Goal: Find specific page/section: Find specific page/section

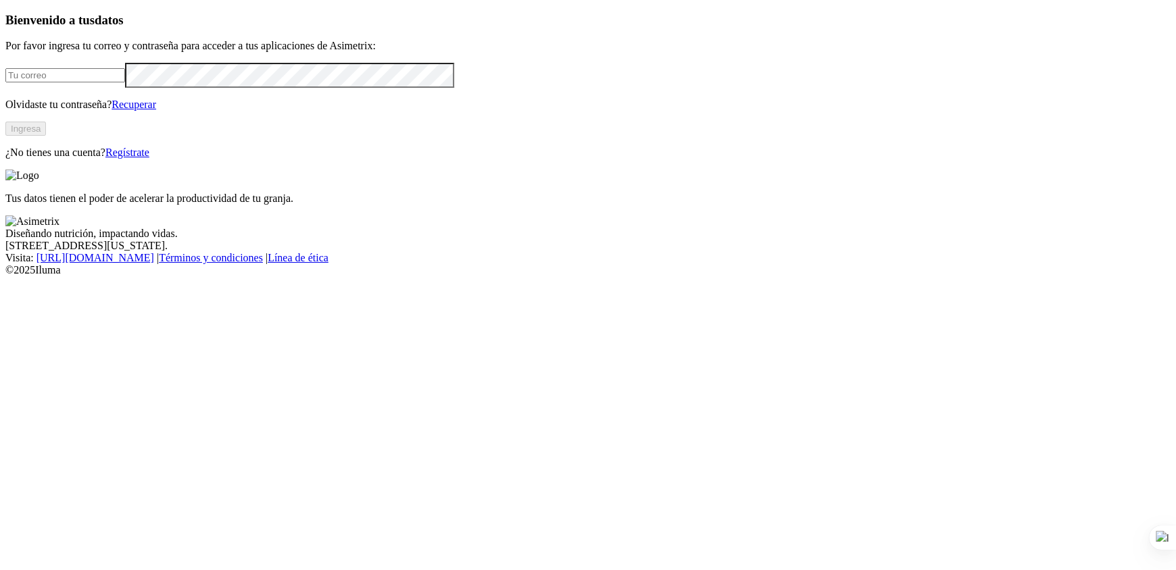
type input "[EMAIL_ADDRESS][PERSON_NAME][DOMAIN_NAME]"
click at [46, 136] on button "Ingresa" at bounding box center [25, 129] width 41 height 14
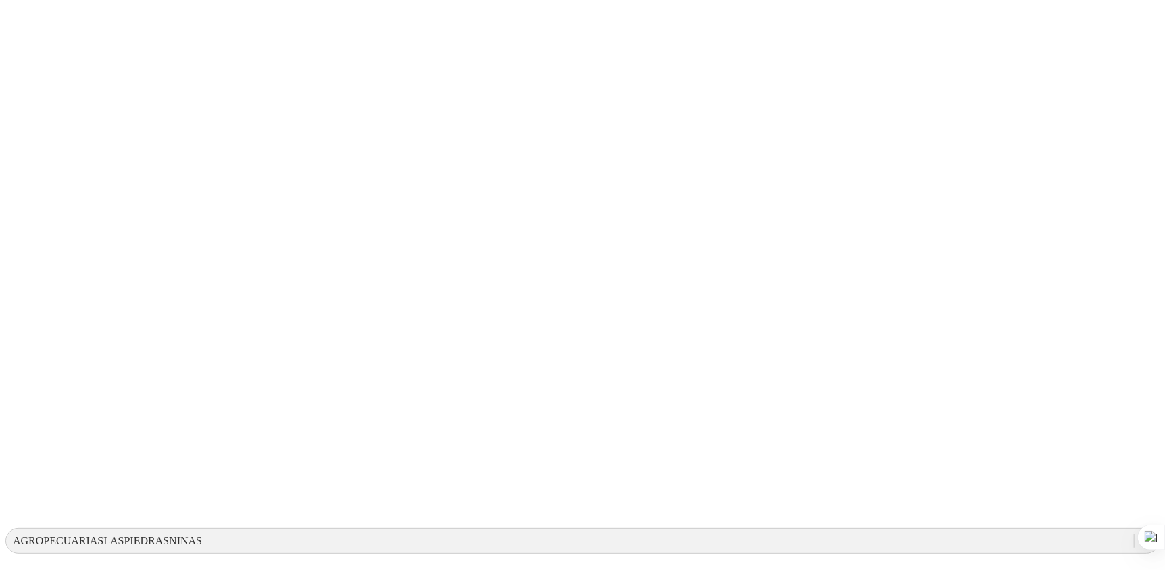
scroll to position [11, 0]
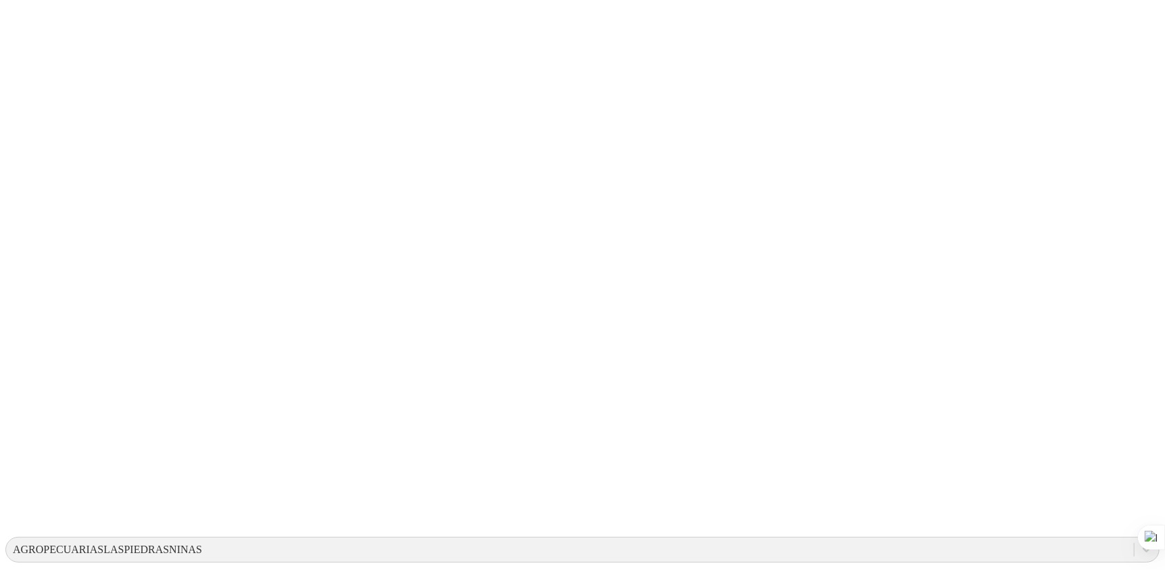
scroll to position [168, 0]
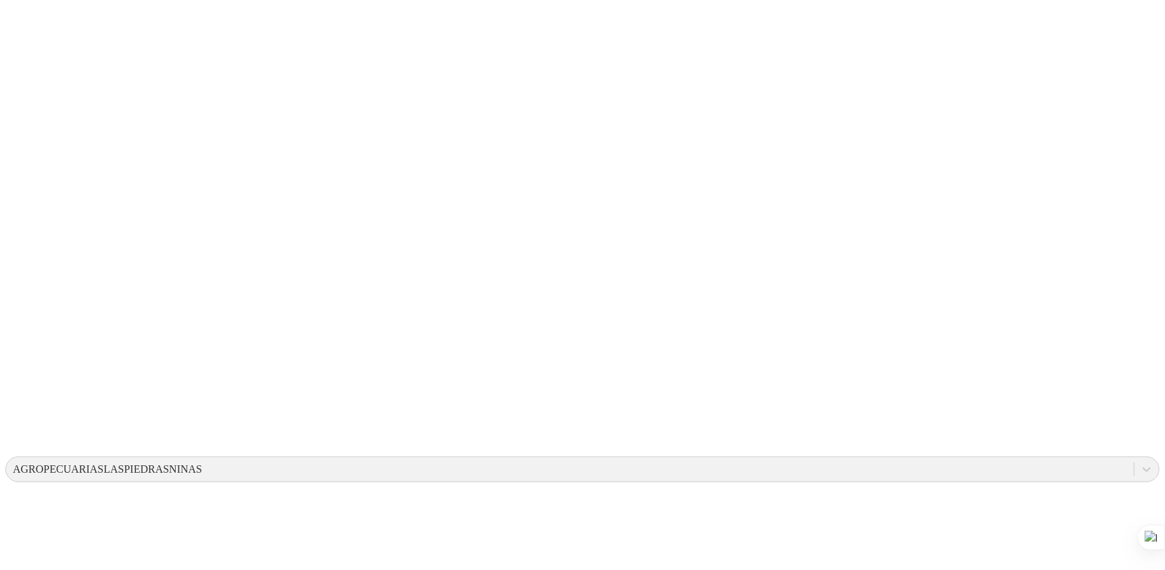
scroll to position [84, 0]
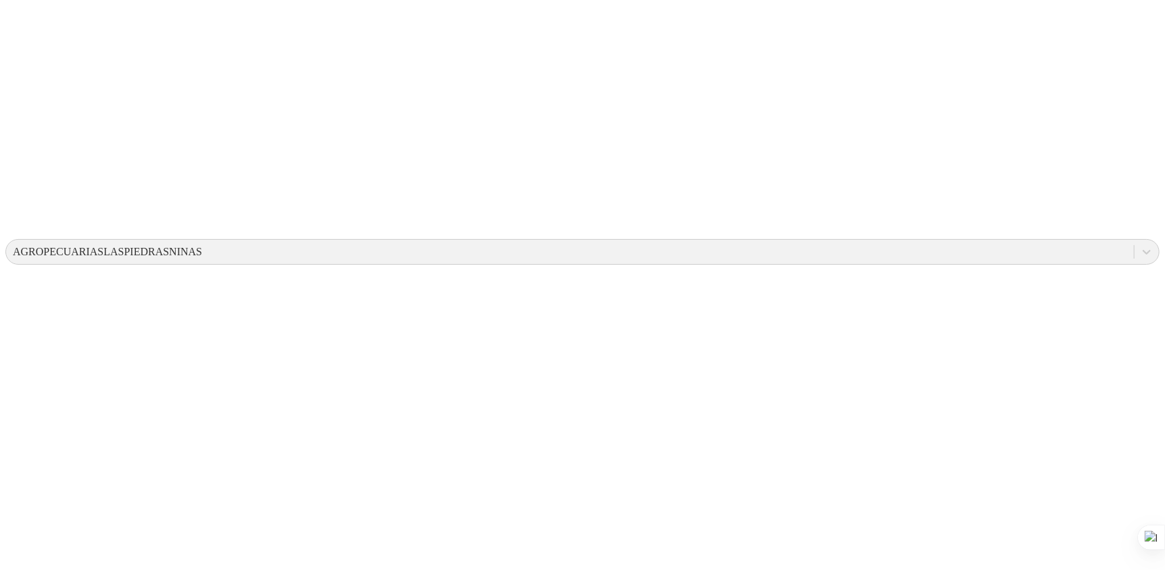
scroll to position [287, 0]
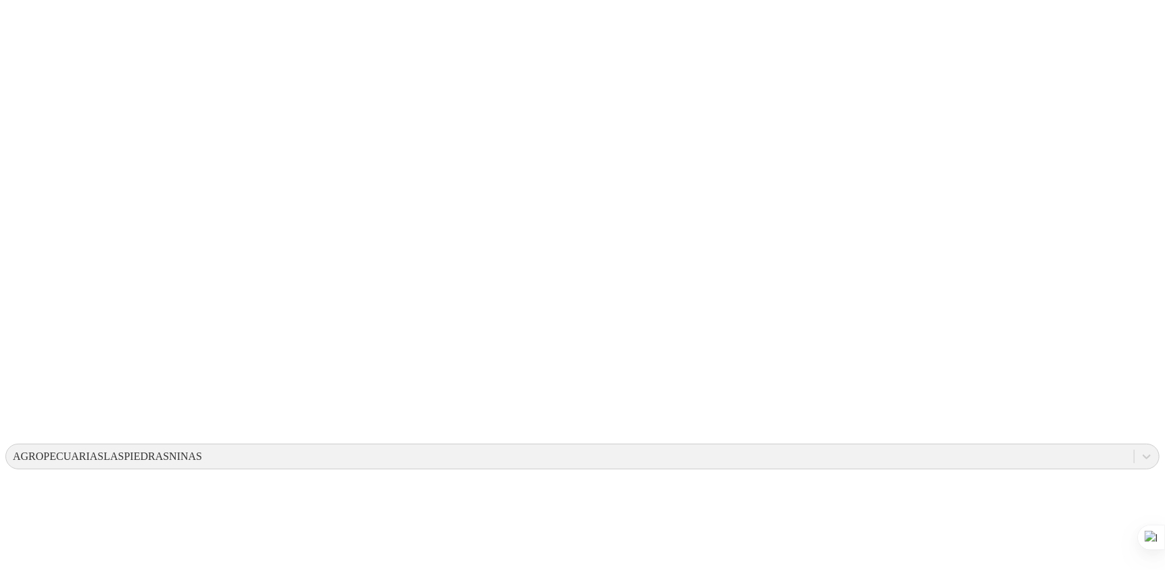
scroll to position [0, 0]
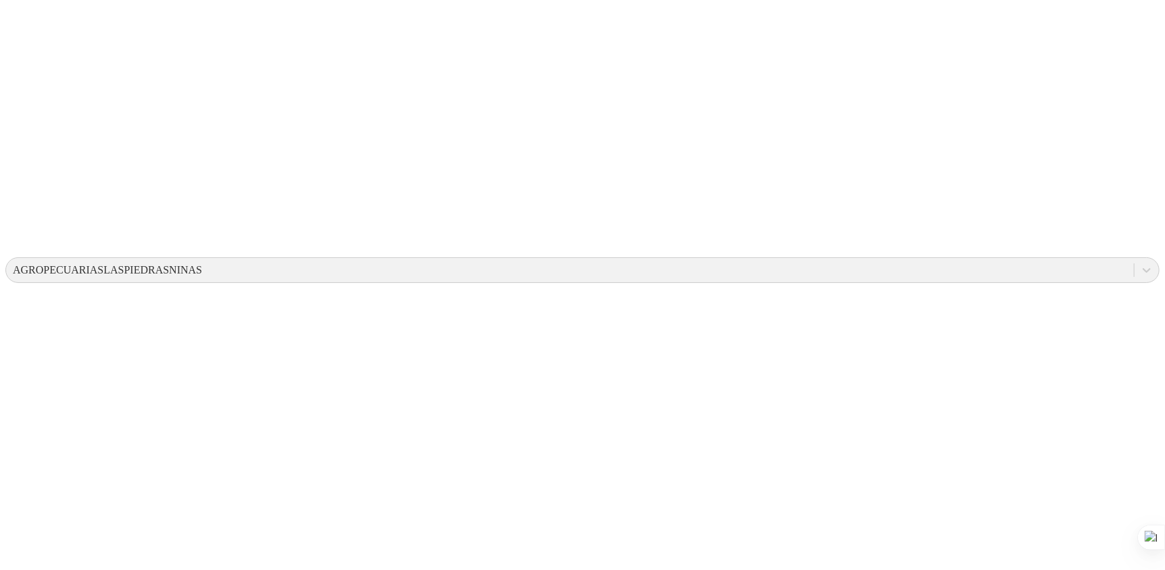
scroll to position [296, 0]
